Goal: Information Seeking & Learning: Learn about a topic

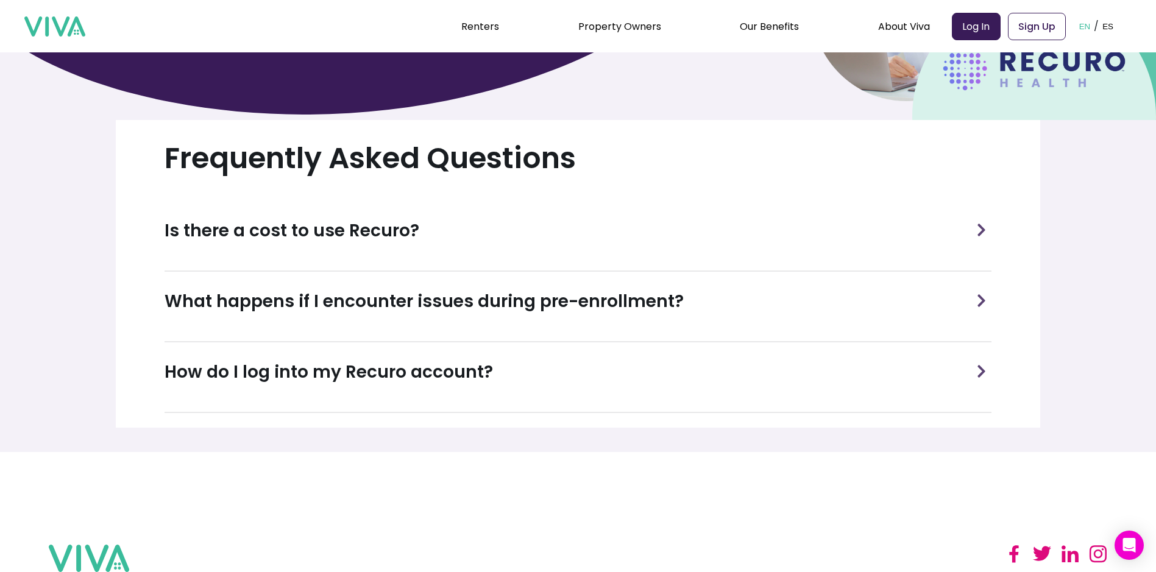
scroll to position [427, 0]
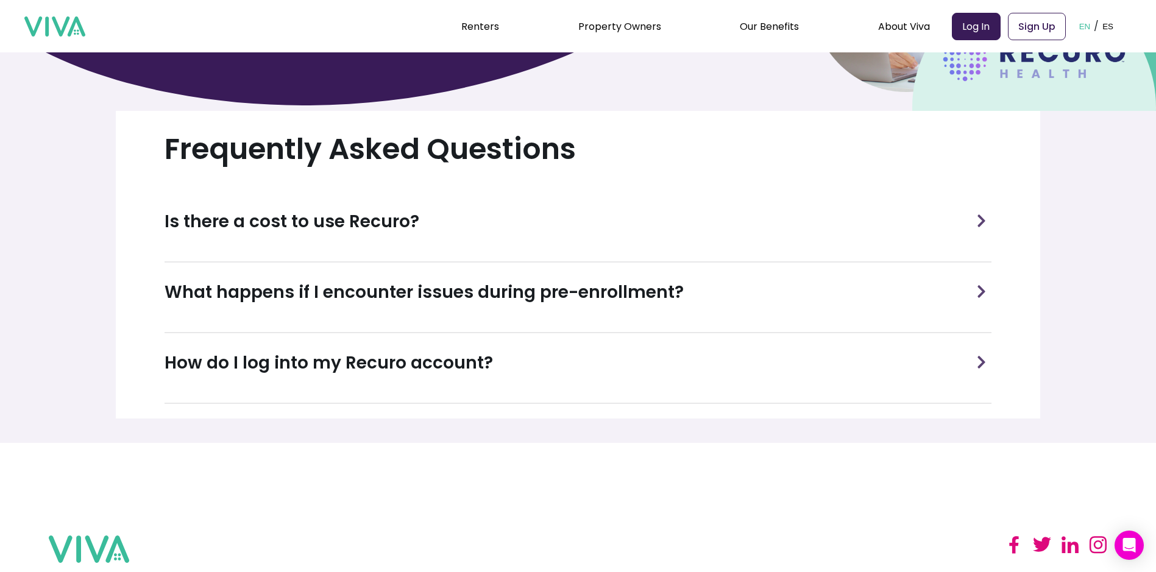
click at [294, 218] on h3 "Is there a cost to use Recuro?" at bounding box center [292, 222] width 255 height 26
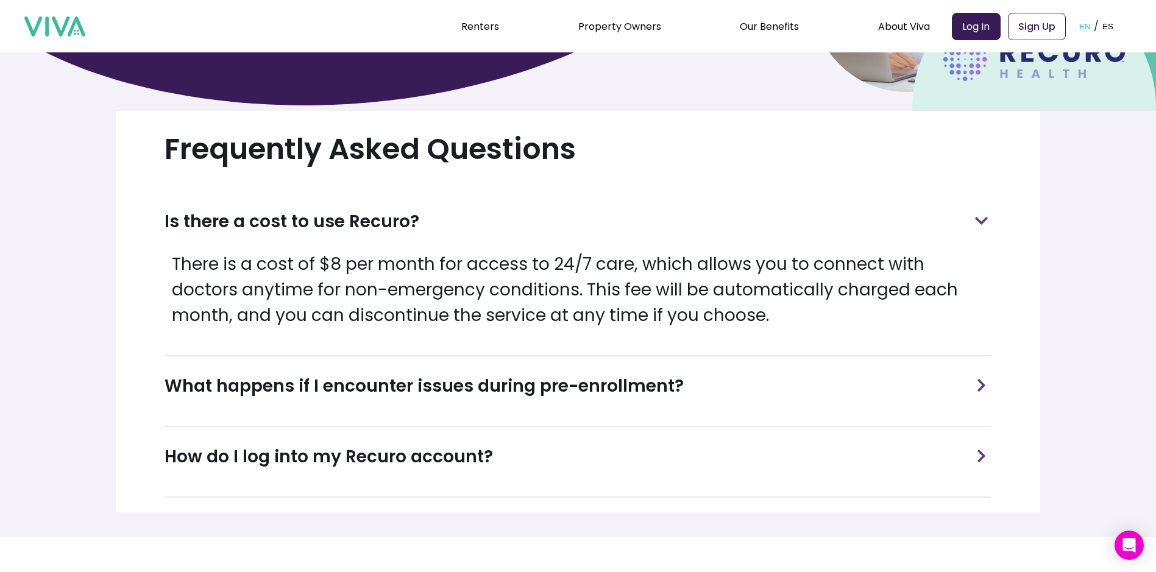
click at [495, 277] on p "There is a cost of $8 per month for access to 24/7 care, which allows you to co…" at bounding box center [579, 290] width 828 height 77
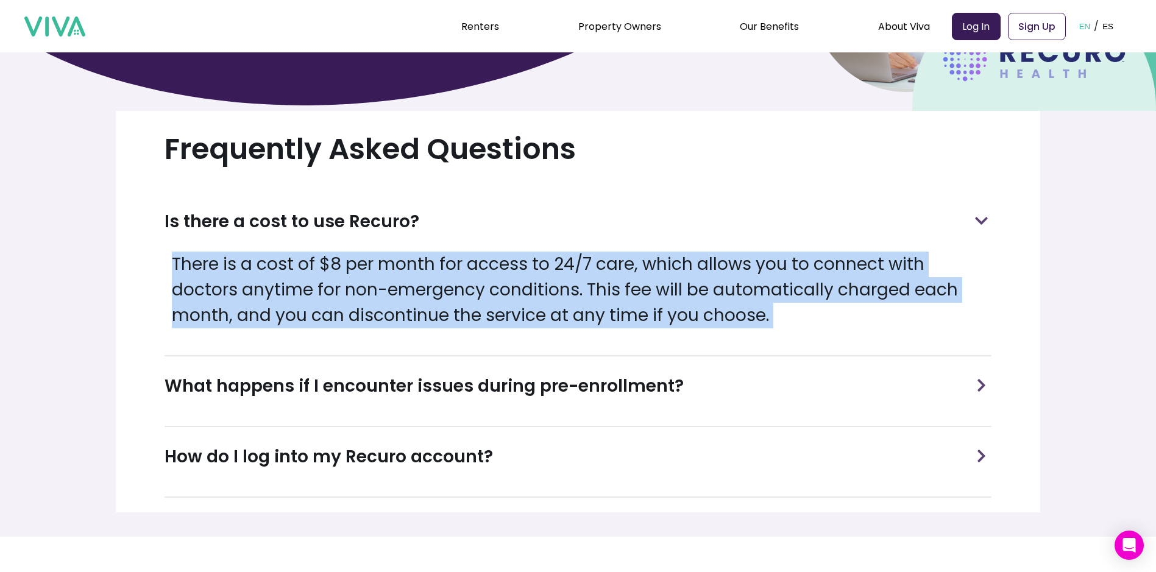
click at [495, 277] on p "There is a cost of $8 per month for access to 24/7 care, which allows you to co…" at bounding box center [579, 290] width 828 height 77
copy p "There is a cost of $8 per month for access to 24/7 care, which allows you to co…"
click at [629, 26] on link "Property Owners" at bounding box center [619, 27] width 83 height 14
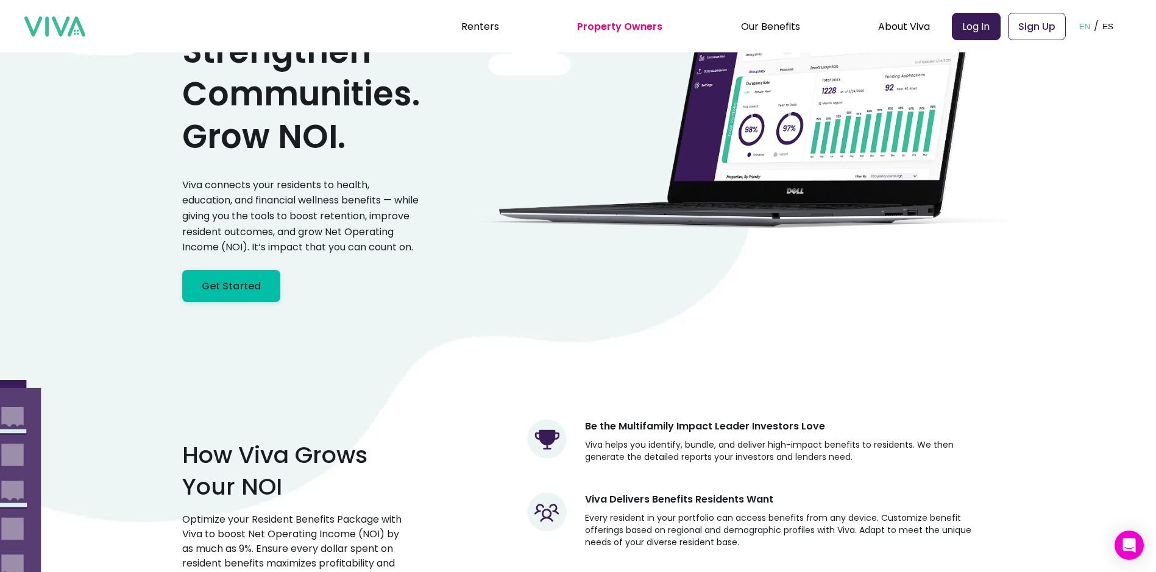
scroll to position [183, 0]
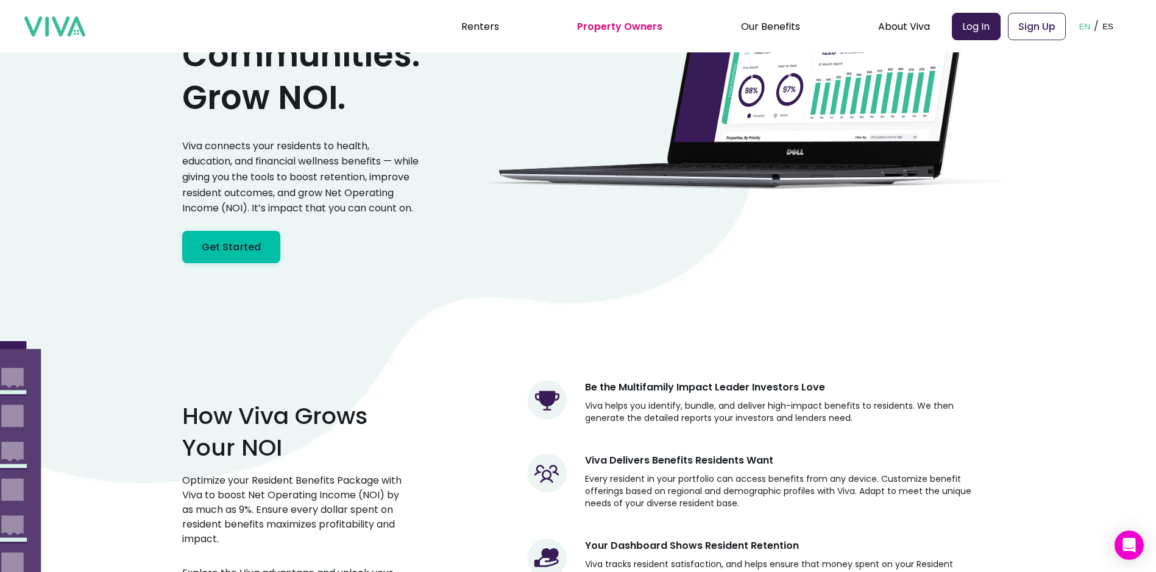
click at [316, 186] on p "Viva connects your residents to health, education, and financial wellness benef…" at bounding box center [301, 177] width 238 height 78
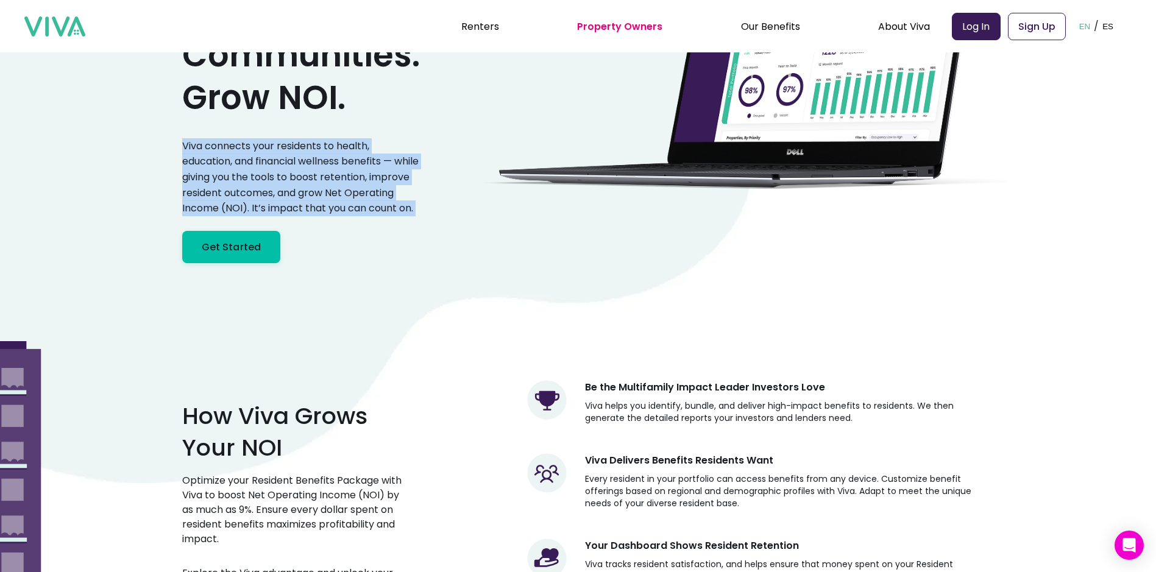
click at [316, 186] on p "Viva connects your residents to health, education, and financial wellness benef…" at bounding box center [301, 177] width 238 height 78
copy p "Viva connects your residents to health, education, and financial wellness benef…"
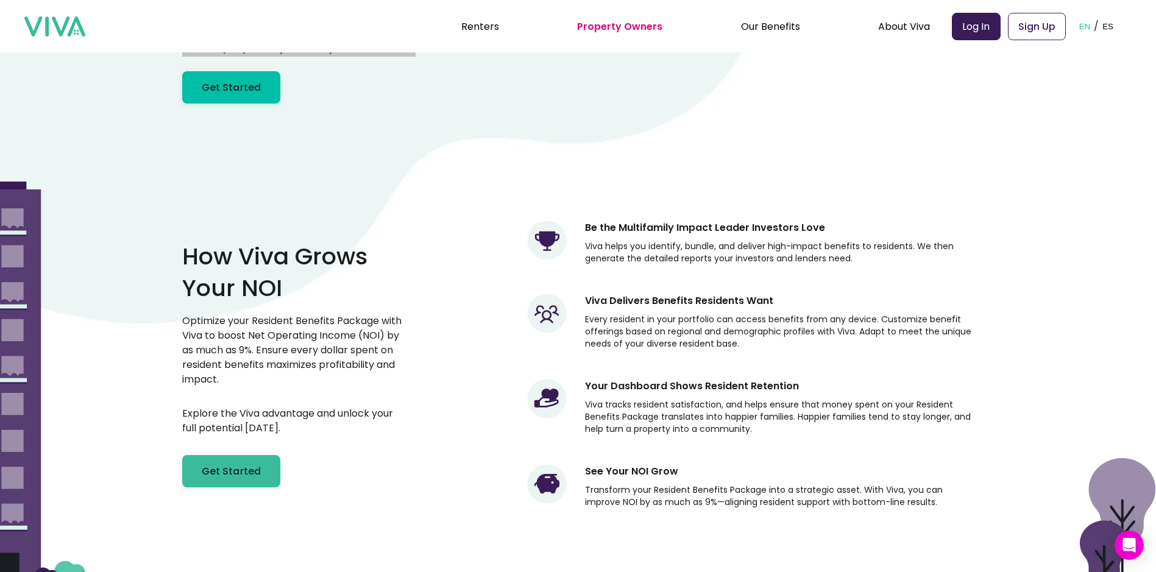
scroll to position [366, 0]
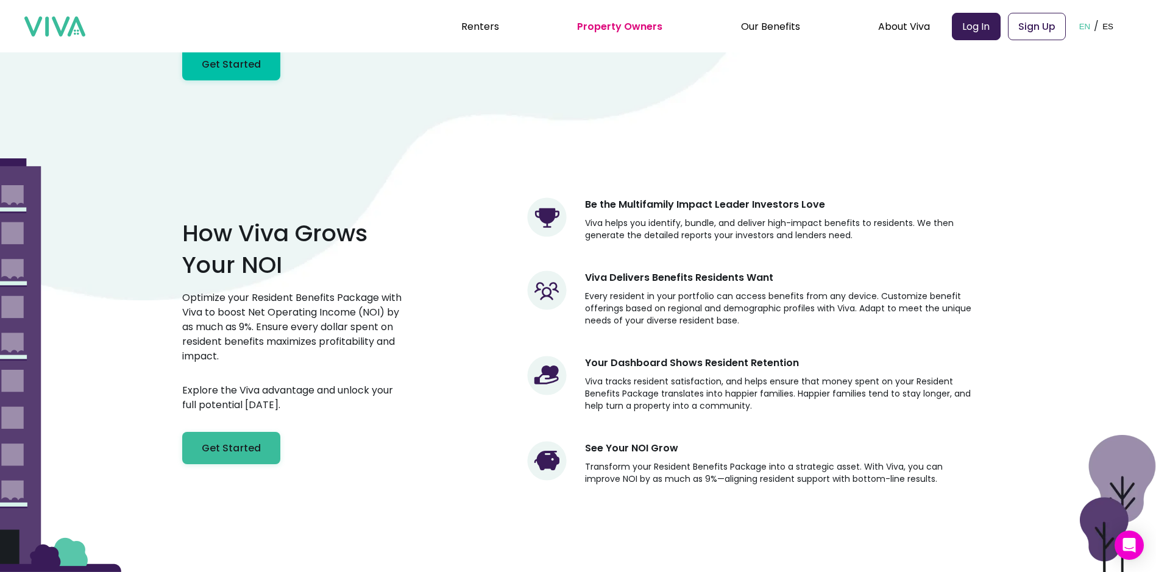
click at [255, 329] on p "Optimize your Resident Benefits Package with Viva to boost Net Operating Income…" at bounding box center [294, 327] width 224 height 73
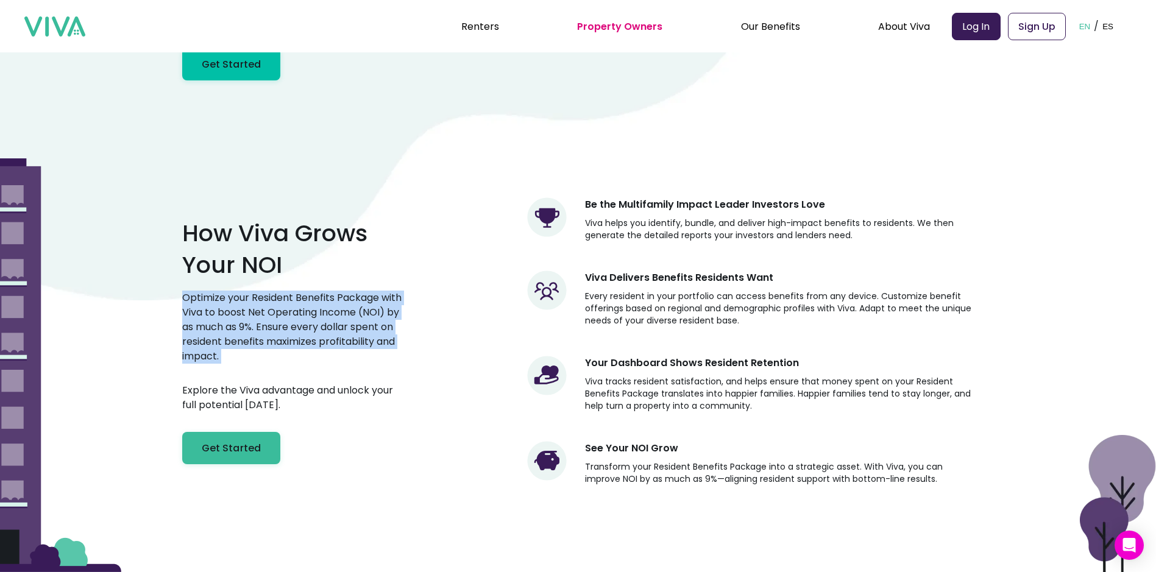
click at [255, 329] on p "Optimize your Resident Benefits Package with Viva to boost Net Operating Income…" at bounding box center [294, 327] width 224 height 73
copy p "Optimize your Resident Benefits Package with Viva to boost Net Operating Income…"
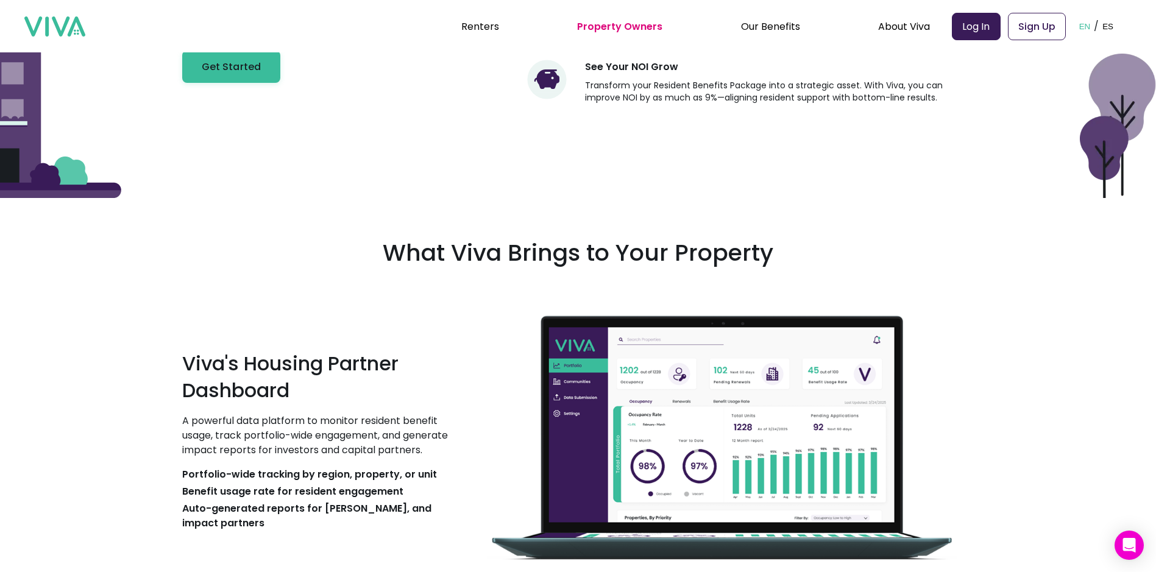
scroll to position [853, 0]
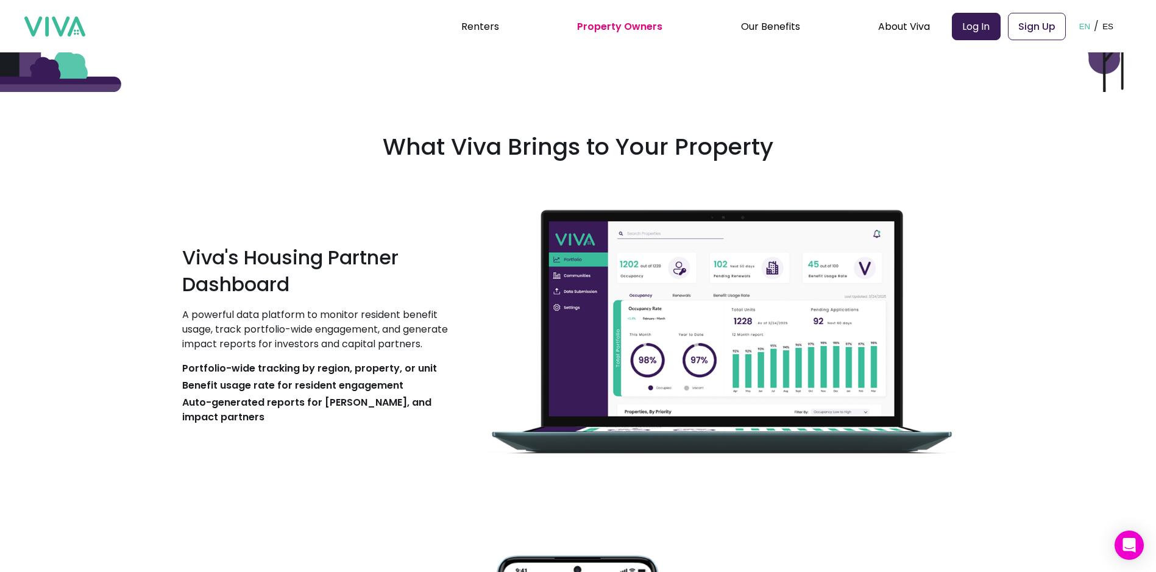
drag, startPoint x: 188, startPoint y: 324, endPoint x: 277, endPoint y: 430, distance: 138.0
click at [277, 425] on div "Viva's Housing Partner Dashboard A powerful data platform to monitor resident b…" at bounding box center [319, 327] width 274 height 197
copy div "A powerful data platform to monitor resident benefit usage, track portfolio-wid…"
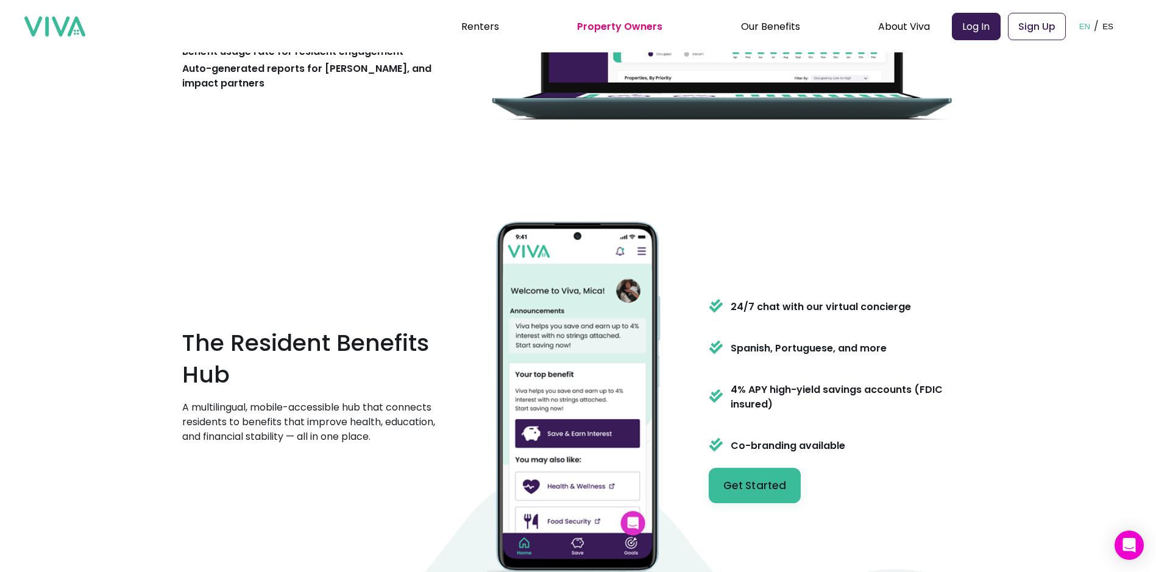
scroll to position [1219, 0]
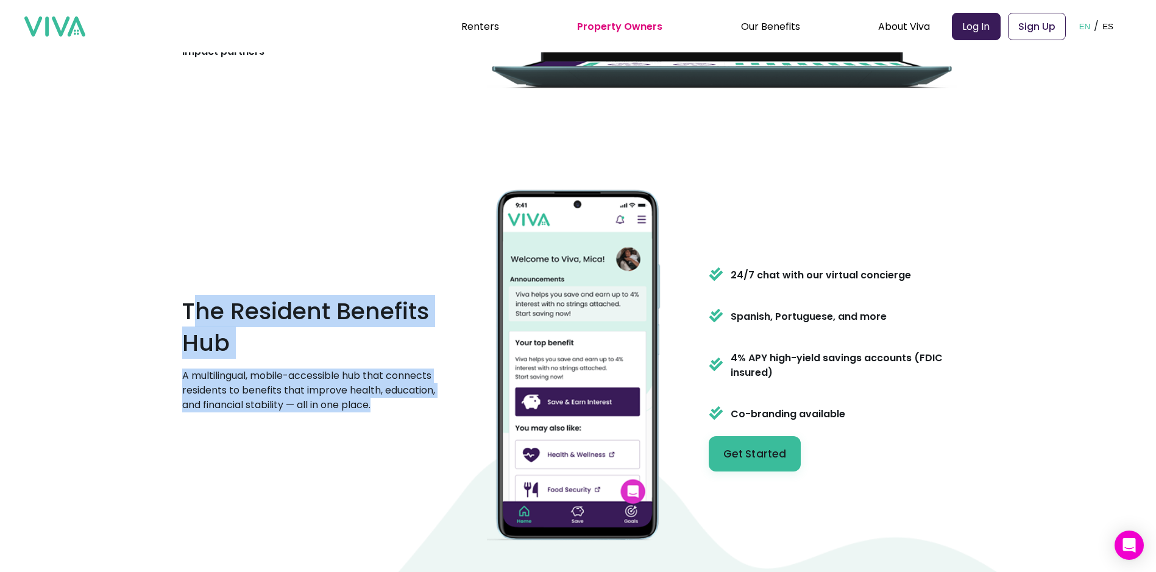
drag, startPoint x: 383, startPoint y: 413, endPoint x: 194, endPoint y: 323, distance: 209.1
click at [194, 323] on div "The Resident Benefits Hub A multilingual, mobile-accessible hub that connects r…" at bounding box center [315, 359] width 266 height 127
copy div "he Resident Benefits Hub A multilingual, mobile-accessible hub that connects re…"
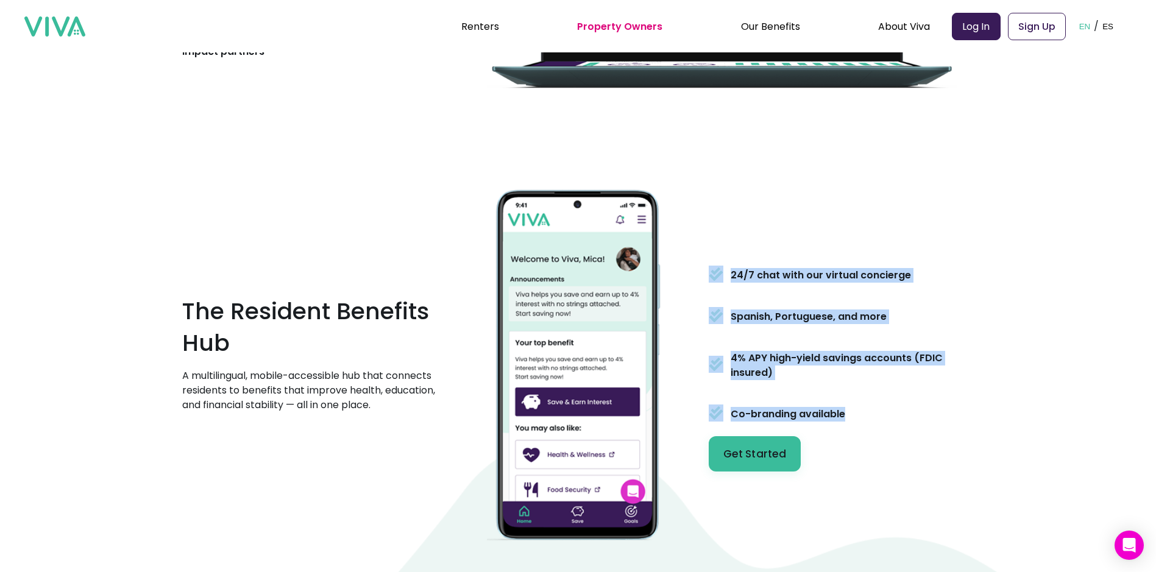
drag, startPoint x: 854, startPoint y: 424, endPoint x: 712, endPoint y: 278, distance: 203.9
click at [712, 278] on div "The Resident Benefits Hub A multilingual, mobile-accessible hub that connects r…" at bounding box center [578, 364] width 792 height 360
copy div "24/7 chat with our virtual concierge Spanish, Portuguese, and more 4% APY high-…"
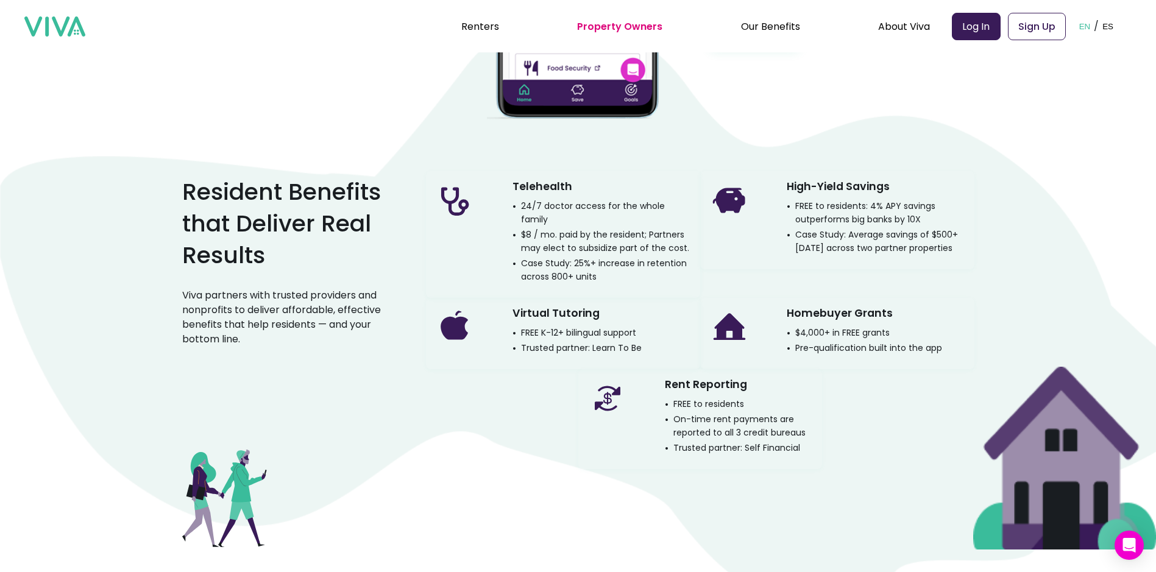
scroll to position [1646, 0]
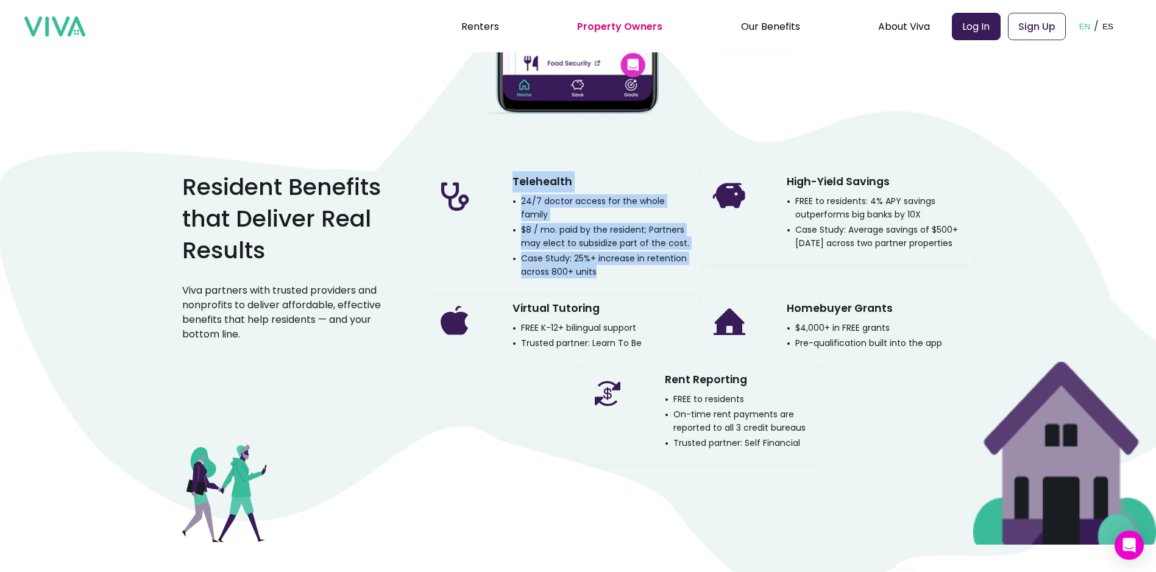
drag, startPoint x: 518, startPoint y: 188, endPoint x: 603, endPoint y: 272, distance: 119.8
click at [603, 272] on div "Telehealth 24/7 doctor access for the whole family $8 / mo. paid by the residen…" at bounding box center [602, 224] width 178 height 107
copy div "Telehealth 24/7 doctor access for the whole family $8 / mo. paid by the residen…"
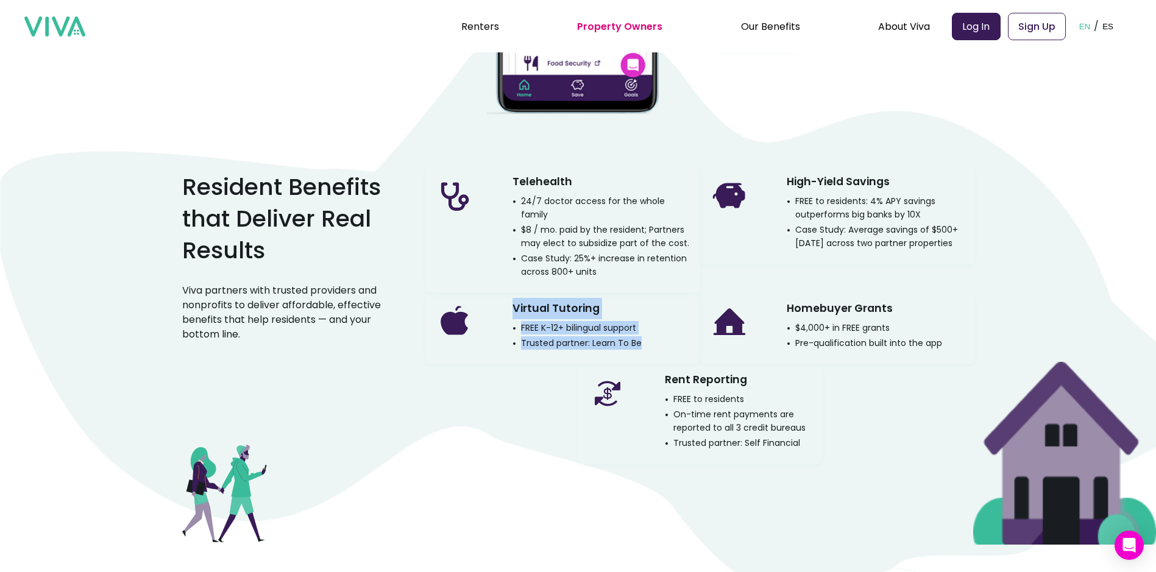
drag, startPoint x: 520, startPoint y: 302, endPoint x: 652, endPoint y: 336, distance: 136.0
click at [652, 336] on div "Virtual Tutoring FREE K-12+ bilingual support Trusted partner: Learn To Be" at bounding box center [563, 328] width 274 height 71
copy div "Virtual Tutoring FREE K-12+ bilingual support Trusted partner: Learn To Be"
drag, startPoint x: 794, startPoint y: 187, endPoint x: 853, endPoint y: 266, distance: 99.2
click at [853, 250] on div "High-Yield Savings FREE to residents: 4% APY savings outperforms big banks by 1…" at bounding box center [876, 210] width 178 height 79
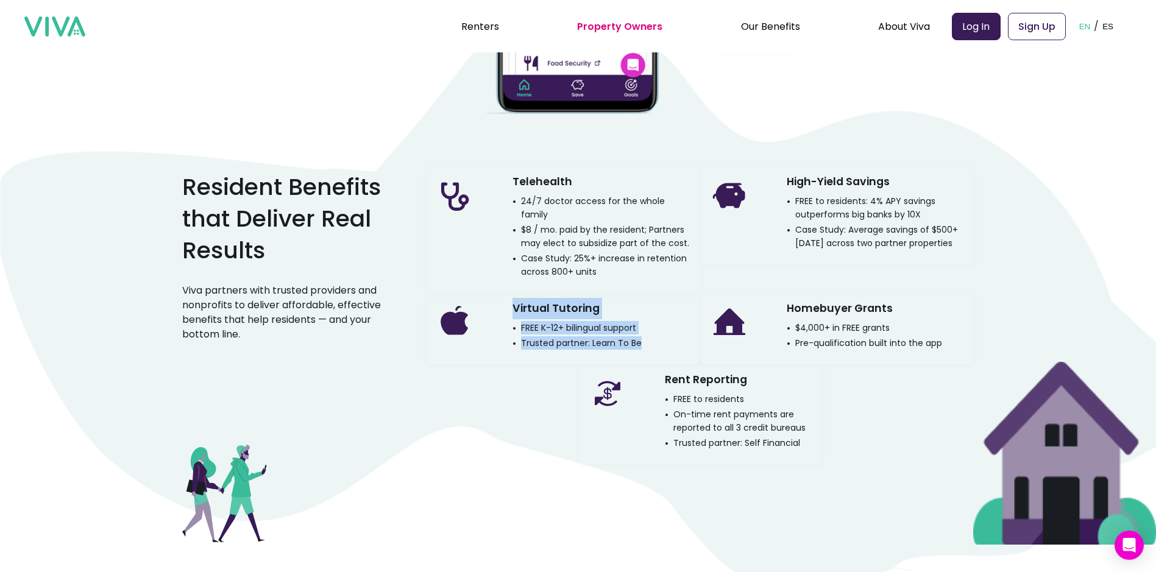
copy div "High-Yield Savings FREE to residents: 4% APY savings outperforms big banks by 1…"
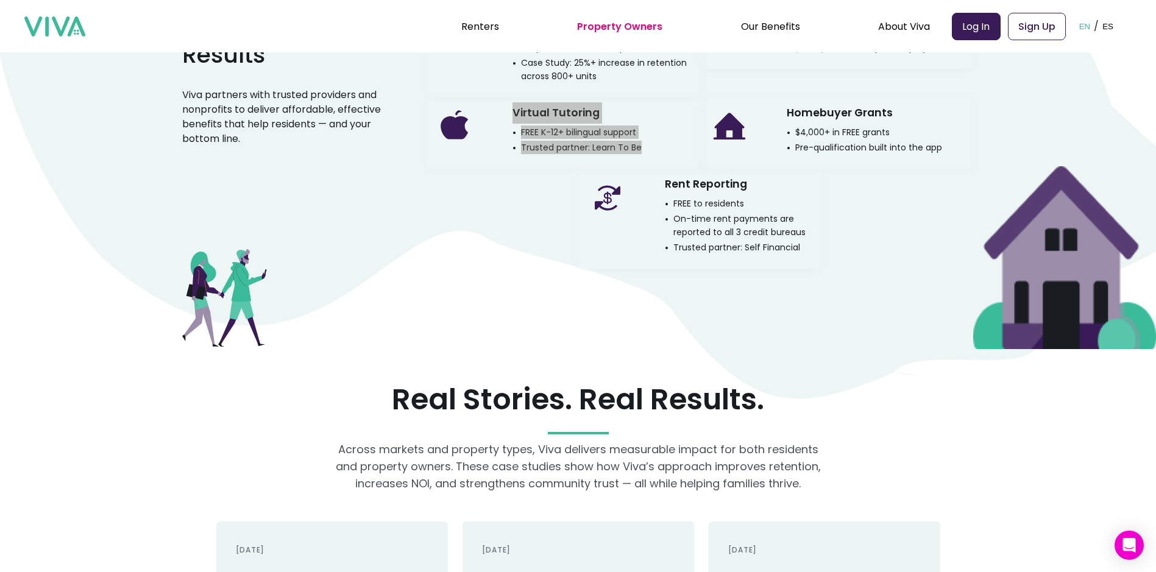
scroll to position [1767, 0]
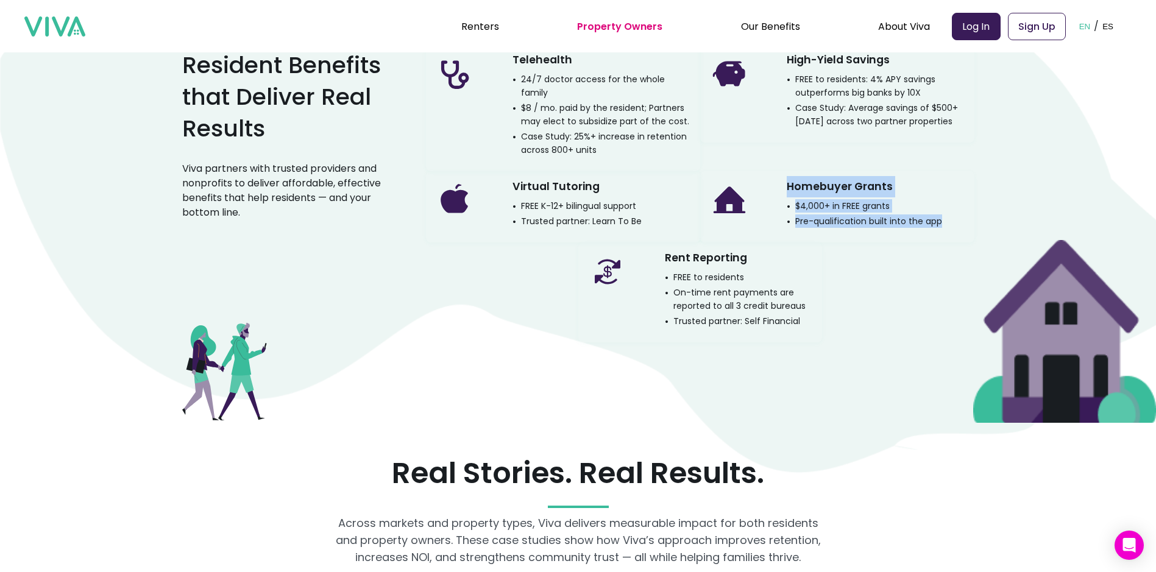
drag, startPoint x: 946, startPoint y: 218, endPoint x: 787, endPoint y: 181, distance: 162.6
click at [787, 181] on div "Homebuyer Grants $4,000+ in FREE grants Pre-qualification built into the app" at bounding box center [837, 206] width 274 height 71
copy div "Homebuyer Grants $4,000+ in FREE grants Pre-qualification built into the app"
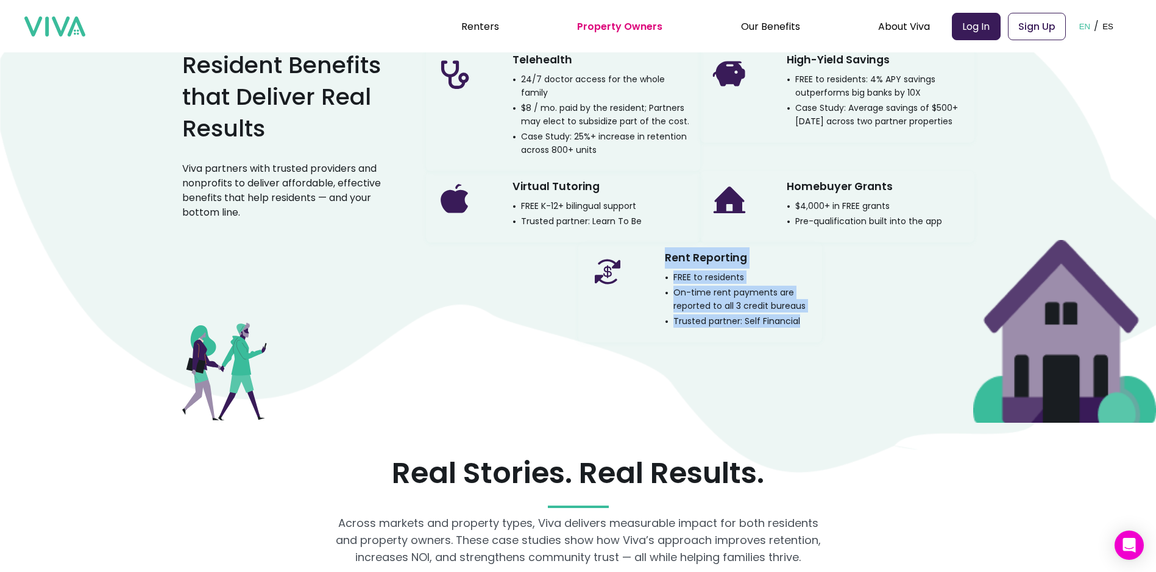
drag, startPoint x: 669, startPoint y: 252, endPoint x: 804, endPoint y: 316, distance: 149.7
click at [804, 316] on div "Rent Reporting FREE to residents On-time rent payments are reported to all 3 cr…" at bounding box center [738, 287] width 147 height 80
drag, startPoint x: 300, startPoint y: 198, endPoint x: 311, endPoint y: 218, distance: 22.9
click at [300, 198] on p "Viva partners with trusted providers and nonprofits to deliver affordable, effe…" at bounding box center [284, 191] width 205 height 59
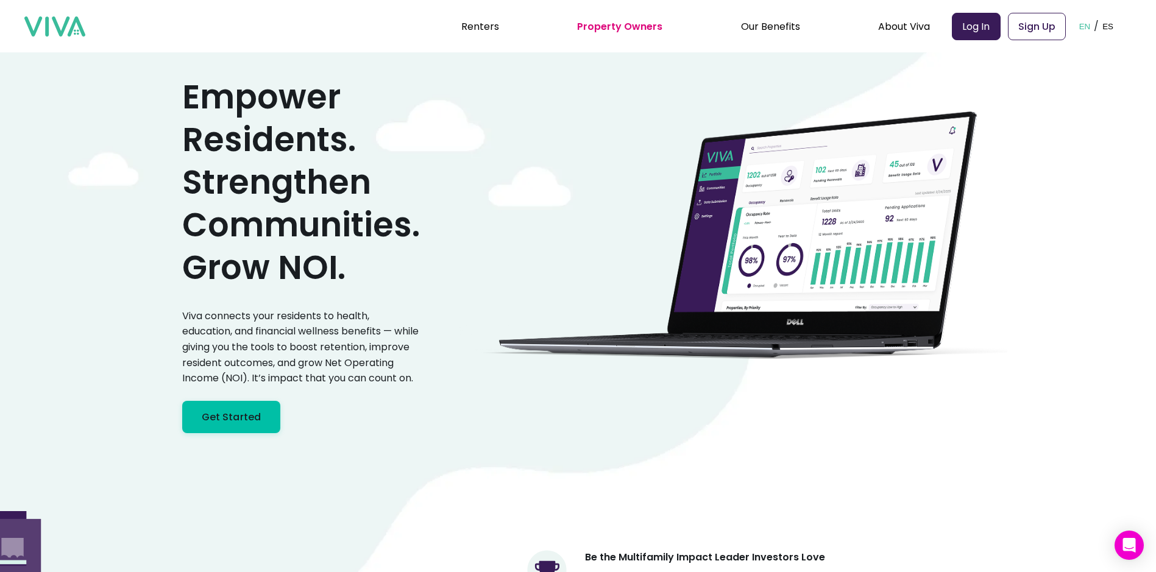
scroll to position [0, 0]
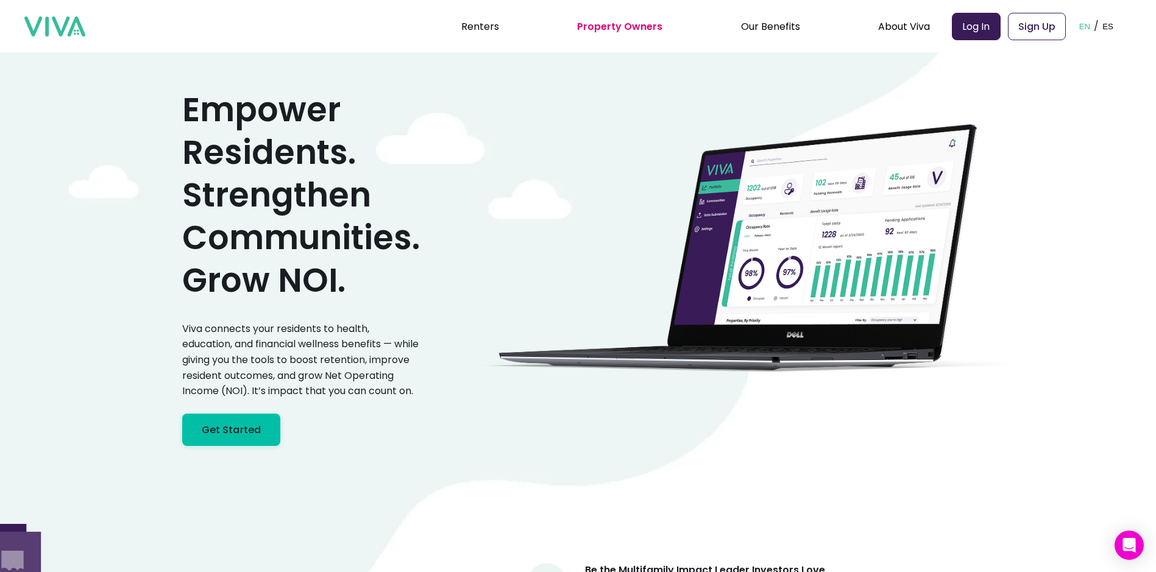
click at [783, 84] on link "Home Team" at bounding box center [807, 91] width 136 height 23
